Goal: Task Accomplishment & Management: Use online tool/utility

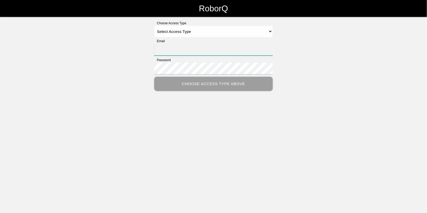
type input "[EMAIL_ADDRESS][DOMAIN_NAME]"
click at [171, 30] on select "Select Access Type Admin Customer Supervisor Worker" at bounding box center [213, 32] width 118 height 12
select select "Worker"
click at [154, 26] on select "Select Access Type Admin Customer Supervisor Worker" at bounding box center [213, 32] width 118 height 12
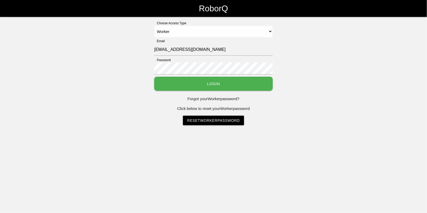
click at [207, 86] on button "Login" at bounding box center [213, 84] width 118 height 14
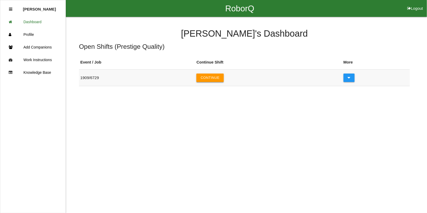
click at [211, 75] on button "Continue" at bounding box center [209, 77] width 27 height 8
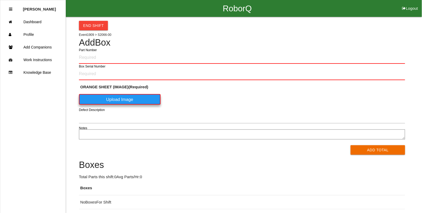
click at [92, 57] on input "Part Number" at bounding box center [242, 57] width 326 height 12
type input "S2066-00"
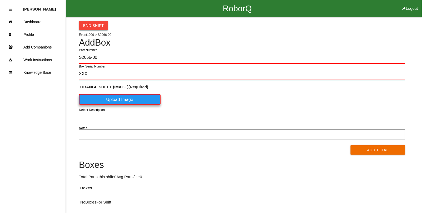
type input "XXX"
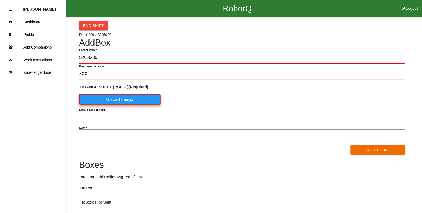
click at [139, 100] on label "Upload Image" at bounding box center [120, 99] width 82 height 11
click at [0, 0] on \(IMAGE\) "Upload Image" at bounding box center [0, 0] width 0 height 0
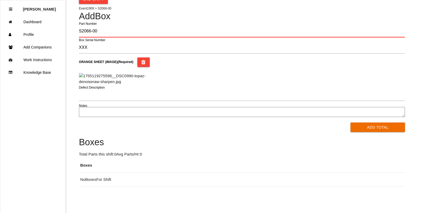
scroll to position [114, 0]
click at [367, 126] on button "Add Total" at bounding box center [378, 126] width 54 height 9
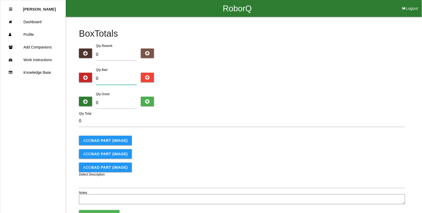
drag, startPoint x: 109, startPoint y: 80, endPoint x: 81, endPoint y: 80, distance: 28.2
click at [81, 80] on div "Qty Bad 0" at bounding box center [242, 77] width 326 height 20
type input "2"
type input "20"
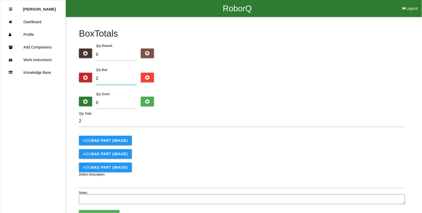
type input "20"
type input "200"
type input "2"
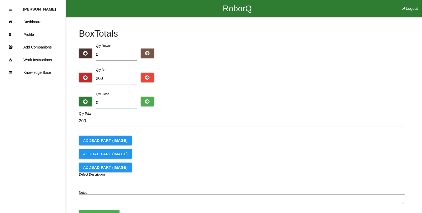
type input "202"
type input "20"
type input "220"
type input "200"
type input "400"
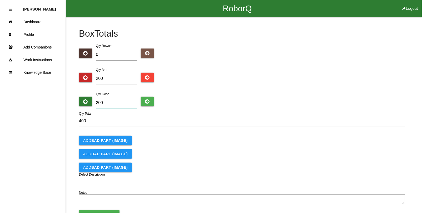
type input "2000"
type input "2200"
type input "2000"
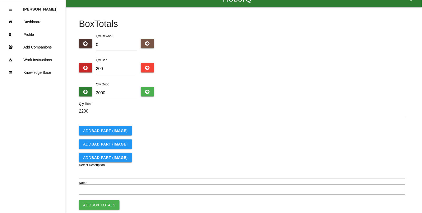
scroll to position [19, 0]
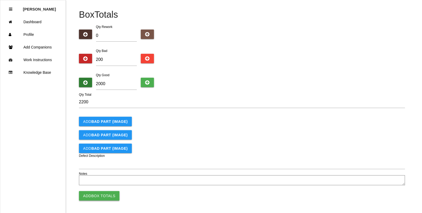
click at [97, 196] on button "Add Box Totals" at bounding box center [99, 195] width 41 height 9
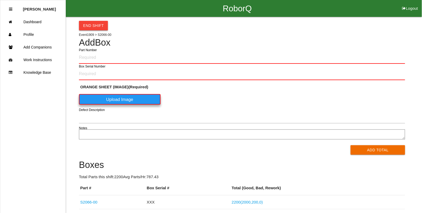
click at [99, 27] on button "End Shift" at bounding box center [93, 25] width 29 height 9
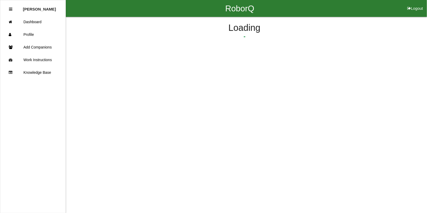
select select "5"
select select "8"
select select "2"
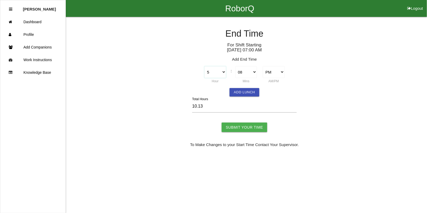
click at [223, 73] on select "1 2 3 4 5 6 7 8 9 10 11 12" at bounding box center [215, 72] width 22 height 12
select select "3"
click at [204, 66] on select "1 2 3 4 5 6 7 8 9 10 11 12" at bounding box center [215, 72] width 22 height 12
type input "8.13"
click at [253, 71] on select "00 01 02 03 04 05 06 07 08 09 10 11 12 13 14 15 16 17 18 19 20 21 22 23 24 25 2…" at bounding box center [246, 72] width 22 height 12
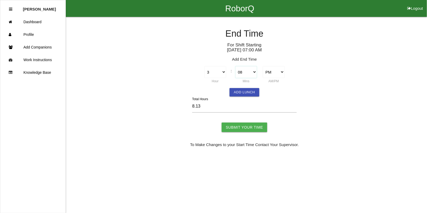
select select "30"
click at [235, 66] on select "00 01 02 03 04 05 06 07 08 09 10 11 12 13 14 15 16 17 18 19 20 21 22 23 24 25 2…" at bounding box center [246, 72] width 22 height 12
type input "8.50"
click at [236, 93] on button "Add Lunch" at bounding box center [244, 92] width 29 height 8
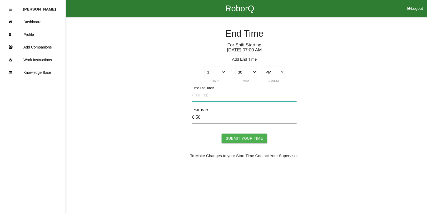
click at [206, 98] on input "text" at bounding box center [244, 95] width 105 height 12
type input "30"
type input "8.00"
click at [239, 138] on input "Submit Your Time" at bounding box center [245, 137] width 46 height 9
type input "Processing..."
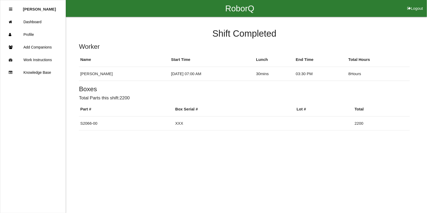
click at [415, 4] on button "Logout" at bounding box center [415, 2] width 24 height 4
select select "Worker"
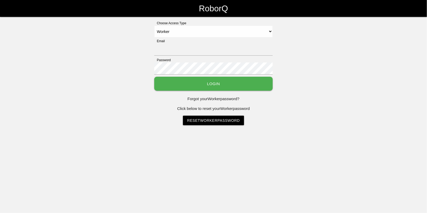
type input "[EMAIL_ADDRESS][DOMAIN_NAME]"
